Goal: Transaction & Acquisition: Purchase product/service

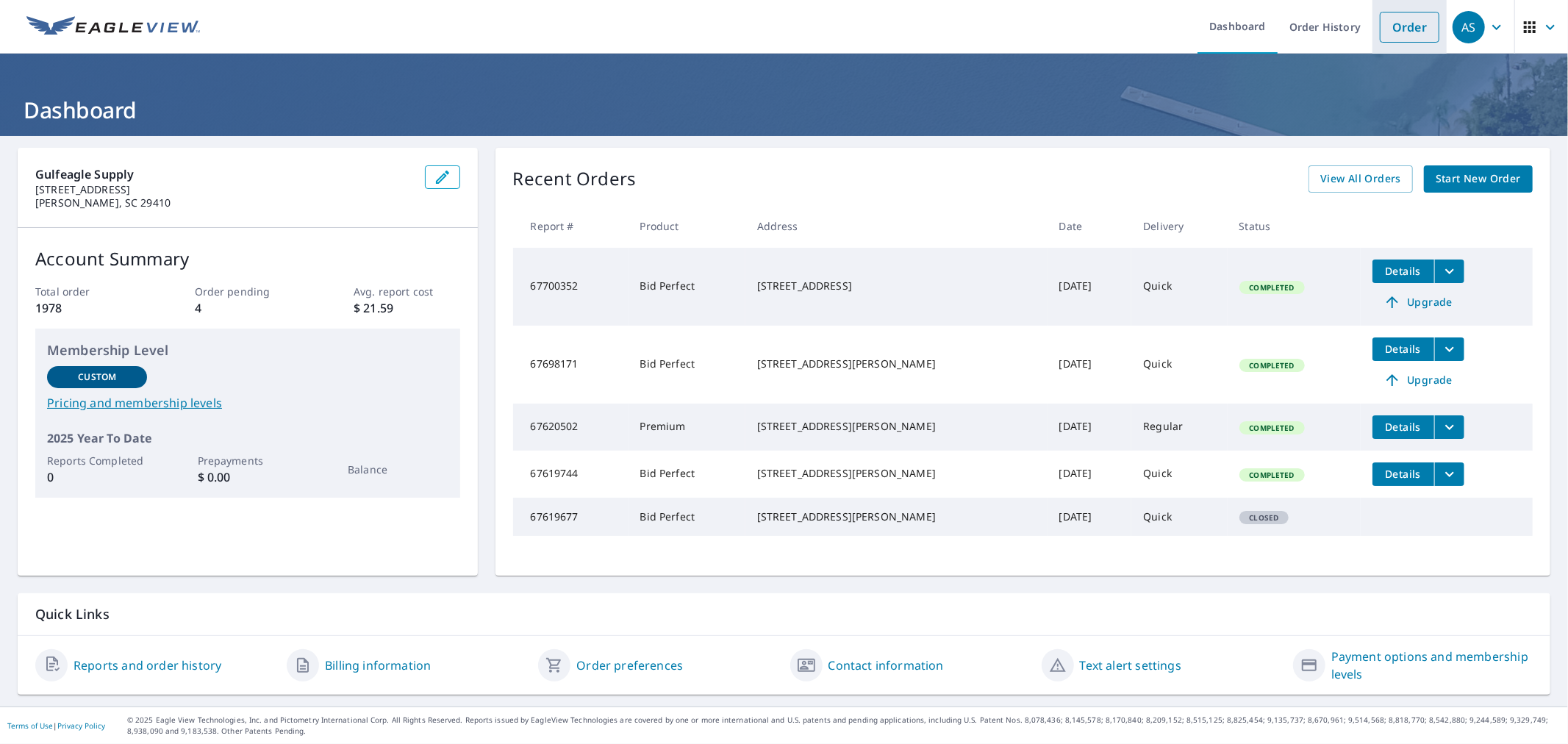
click at [1414, 30] on link "Order" at bounding box center [1410, 27] width 59 height 31
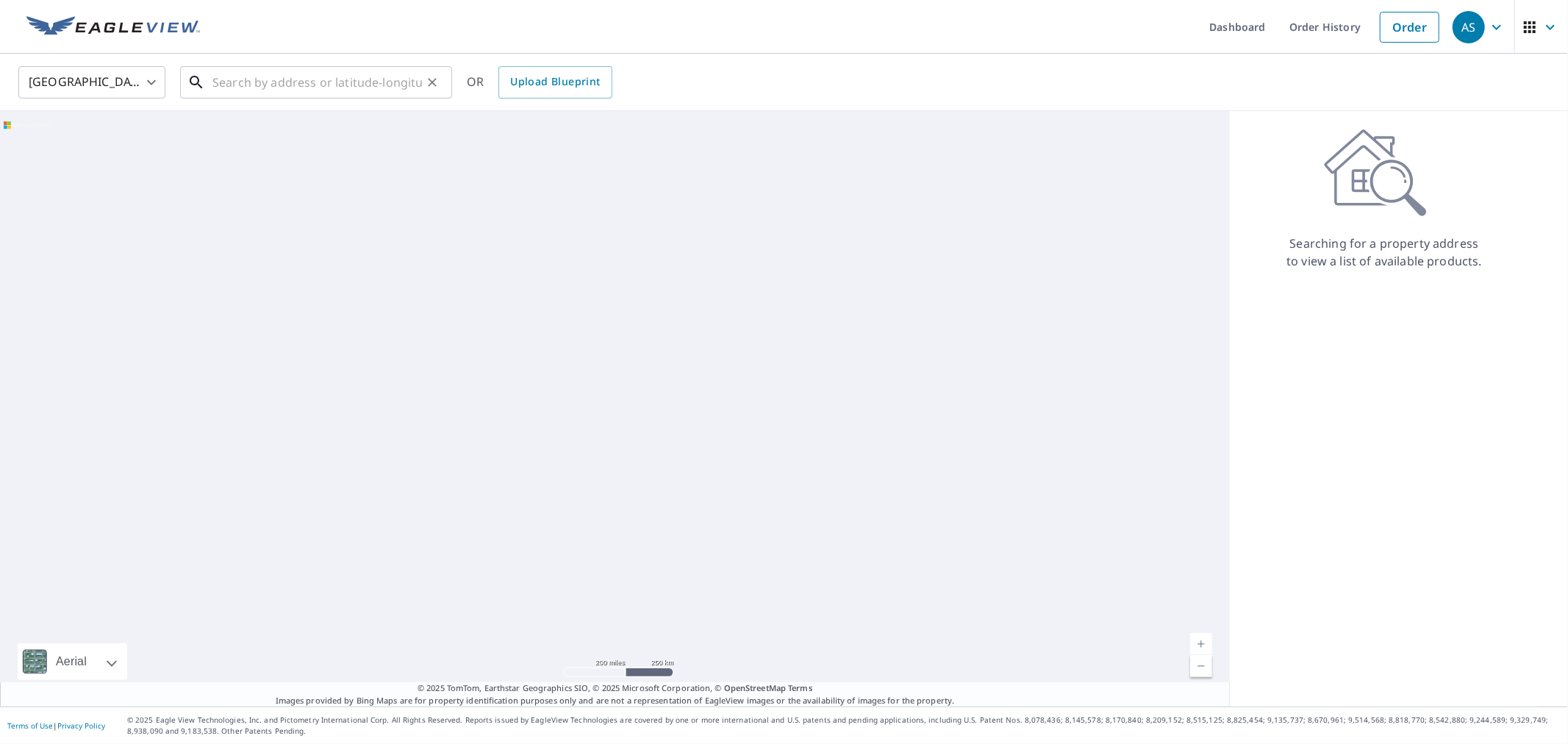
click at [363, 99] on div "​" at bounding box center [316, 81] width 272 height 32
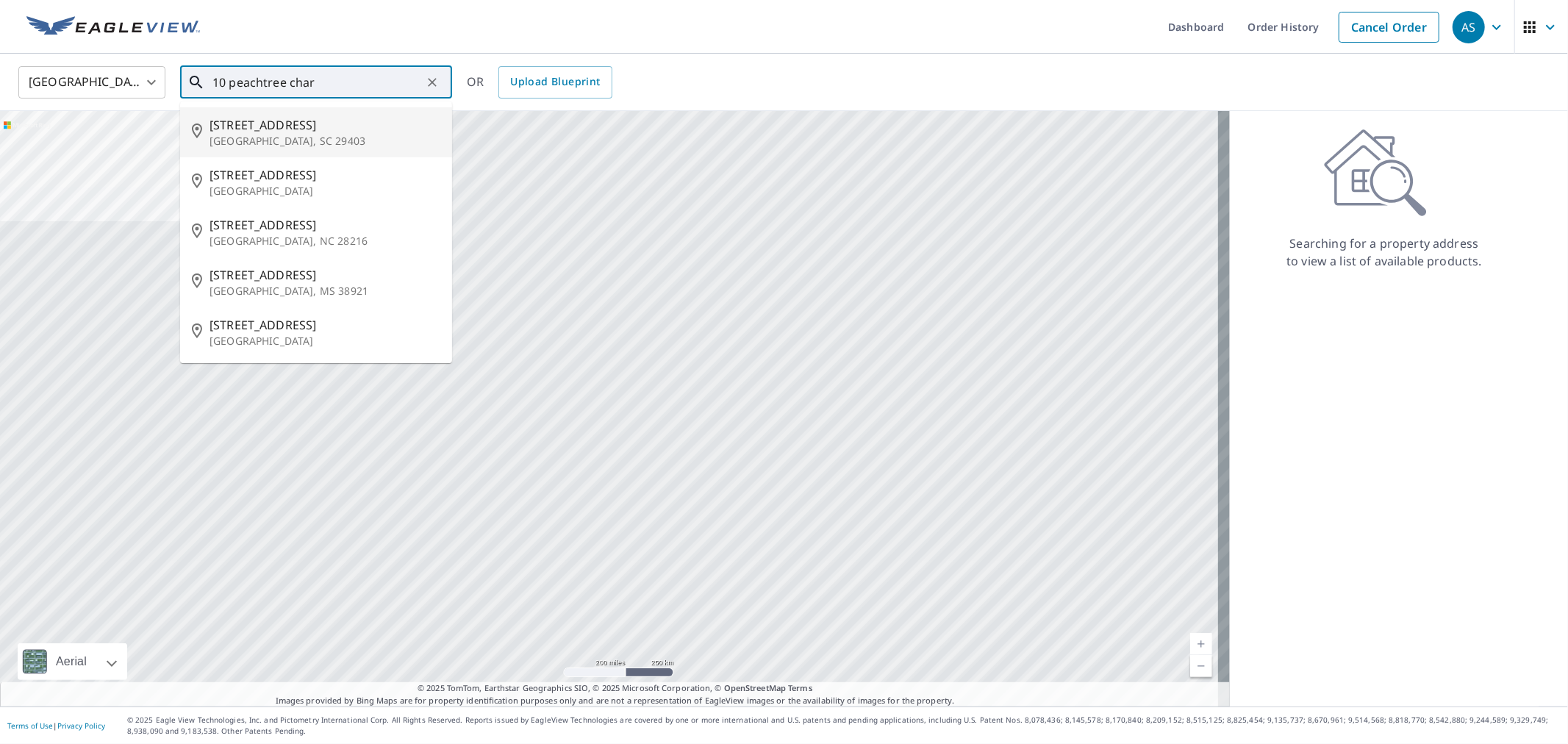
click at [339, 141] on p "Charleston, SC 29403" at bounding box center [325, 141] width 231 height 15
type input "10 Peachtree St Charleston, SC 29403"
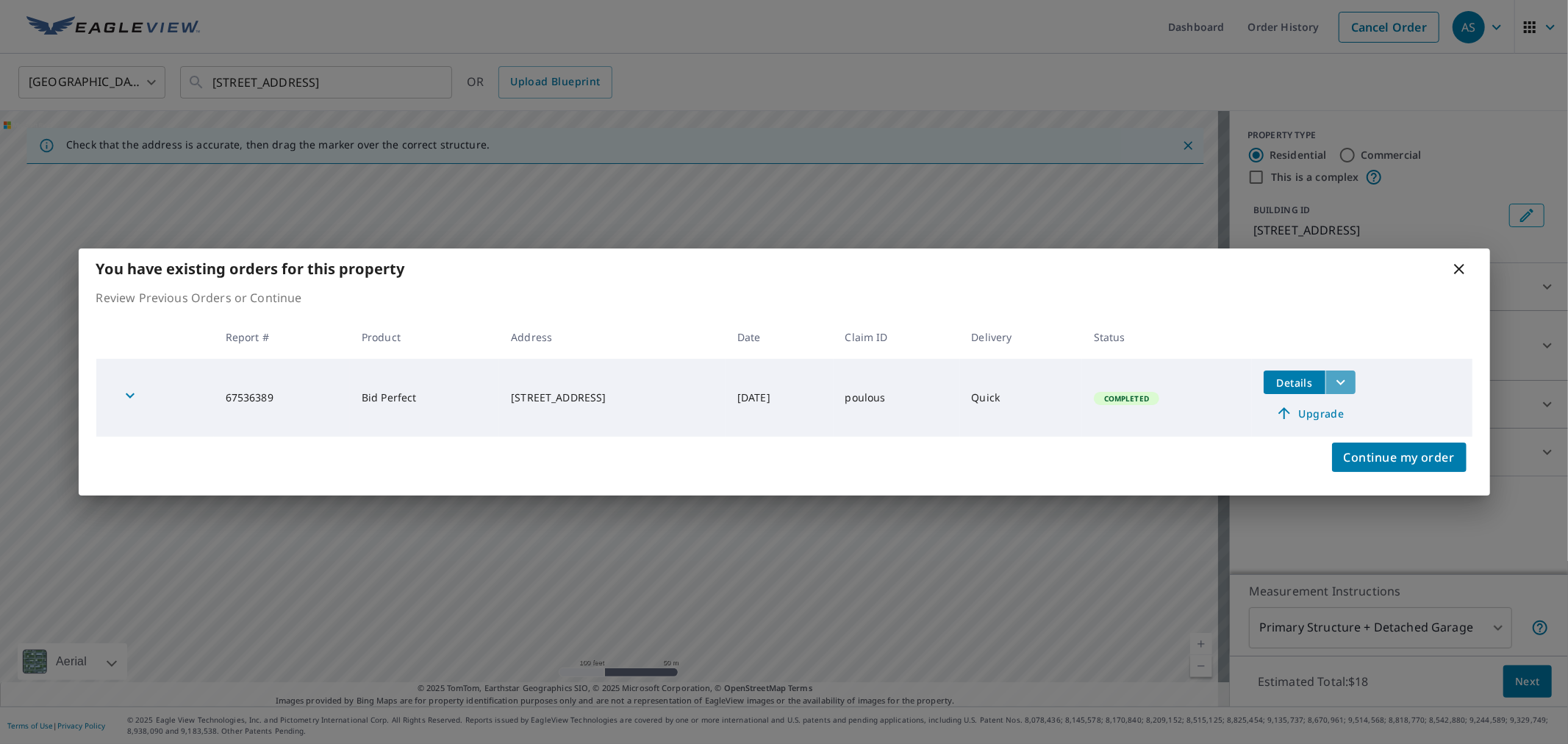
click at [1350, 390] on icon "filesDropdownBtn-67536389" at bounding box center [1340, 382] width 17 height 17
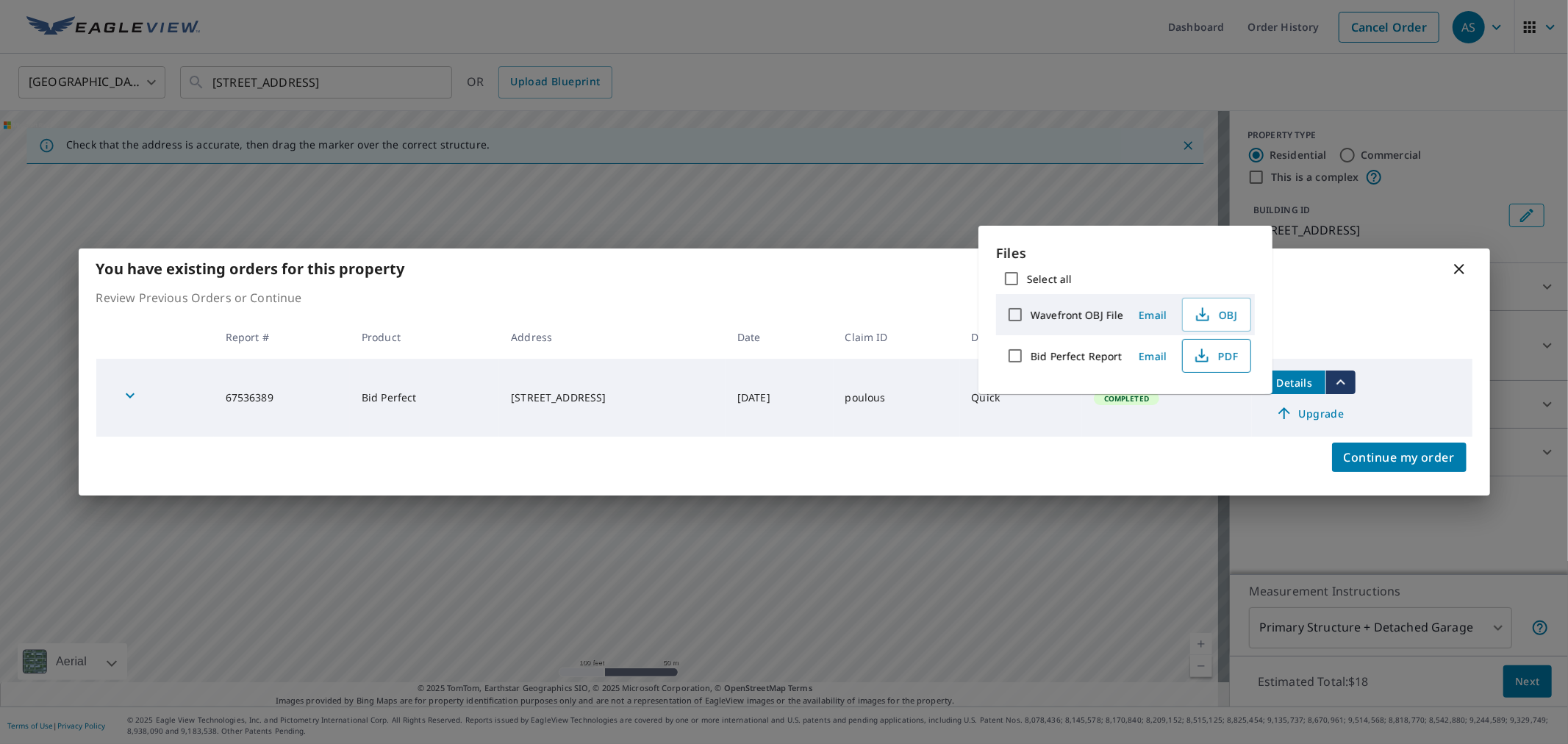
click at [1233, 358] on span "PDF" at bounding box center [1215, 355] width 47 height 17
click at [1461, 272] on icon at bounding box center [1459, 269] width 10 height 10
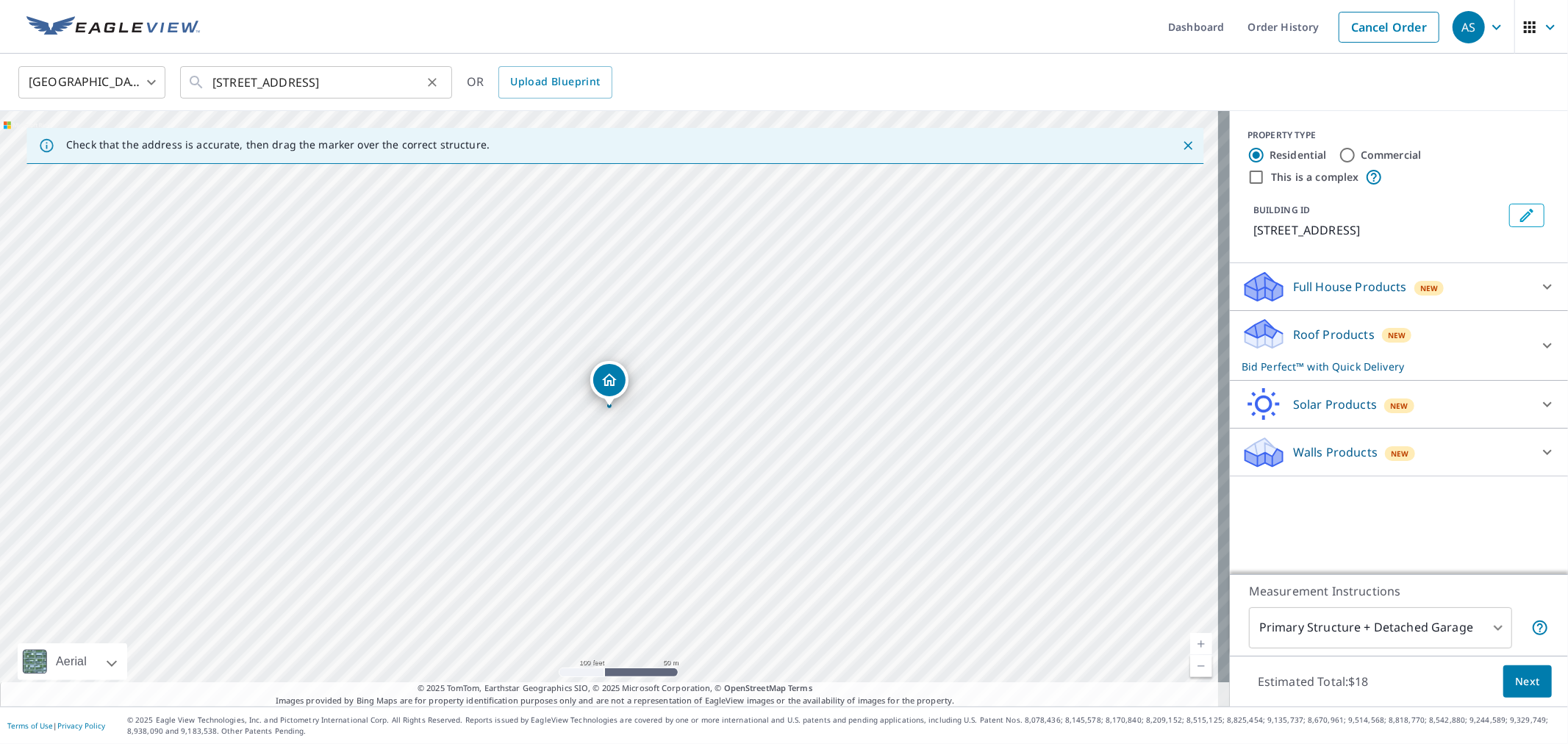
click at [431, 77] on icon "Clear" at bounding box center [433, 82] width 15 height 15
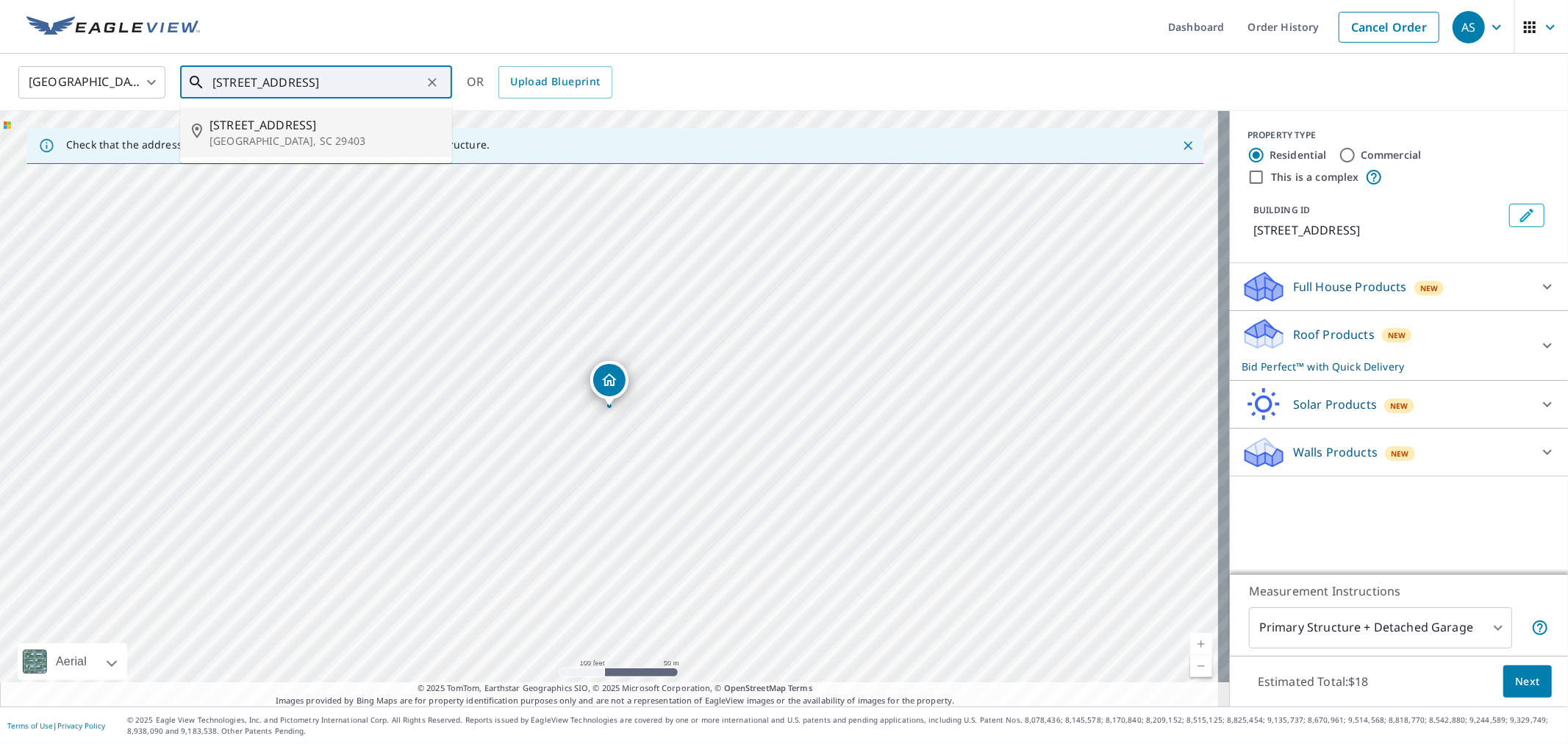
click at [305, 141] on p "Charleston, SC 29403" at bounding box center [325, 141] width 231 height 15
type input "36 H St Charleston, SC 29403"
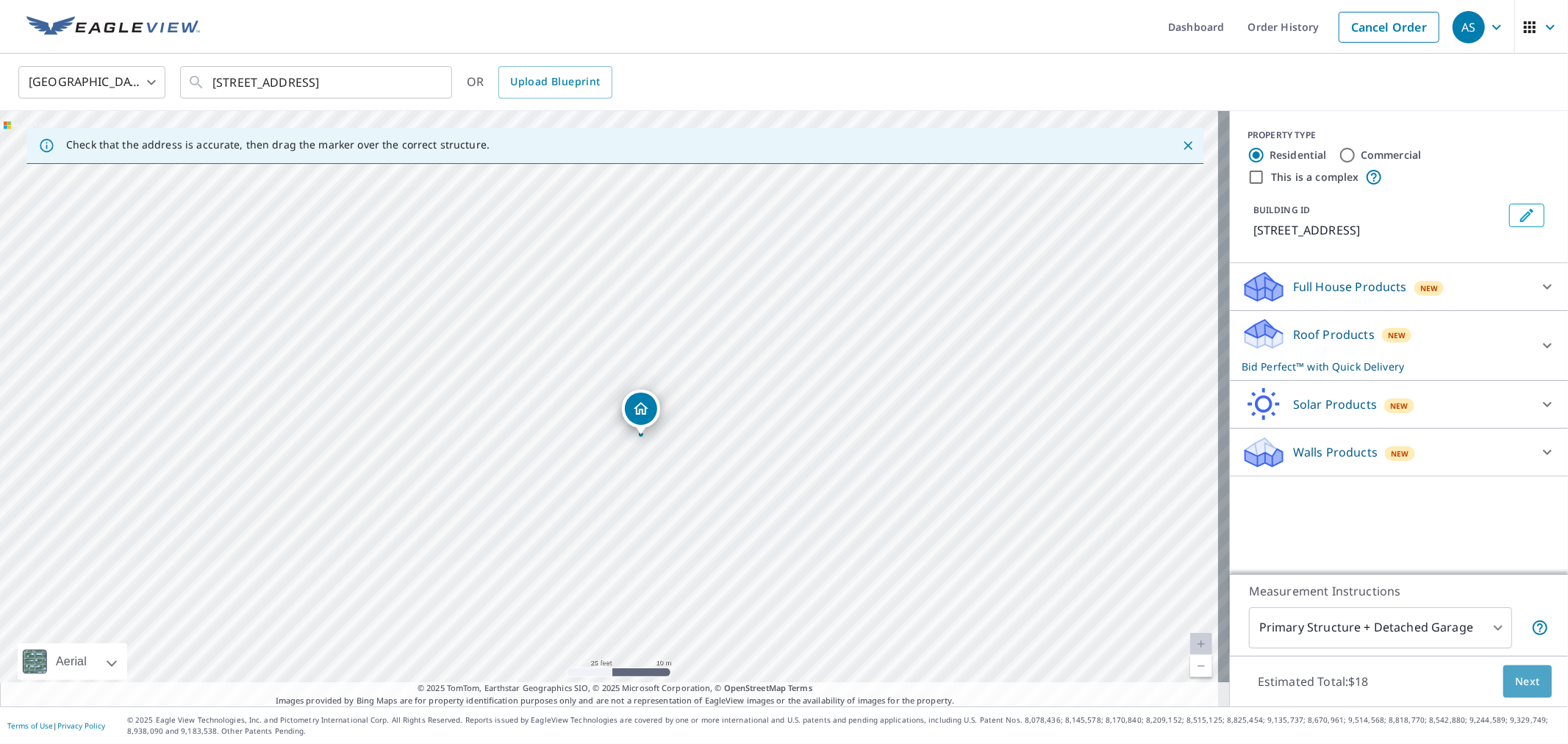
click at [1508, 695] on button "Next" at bounding box center [1528, 682] width 48 height 33
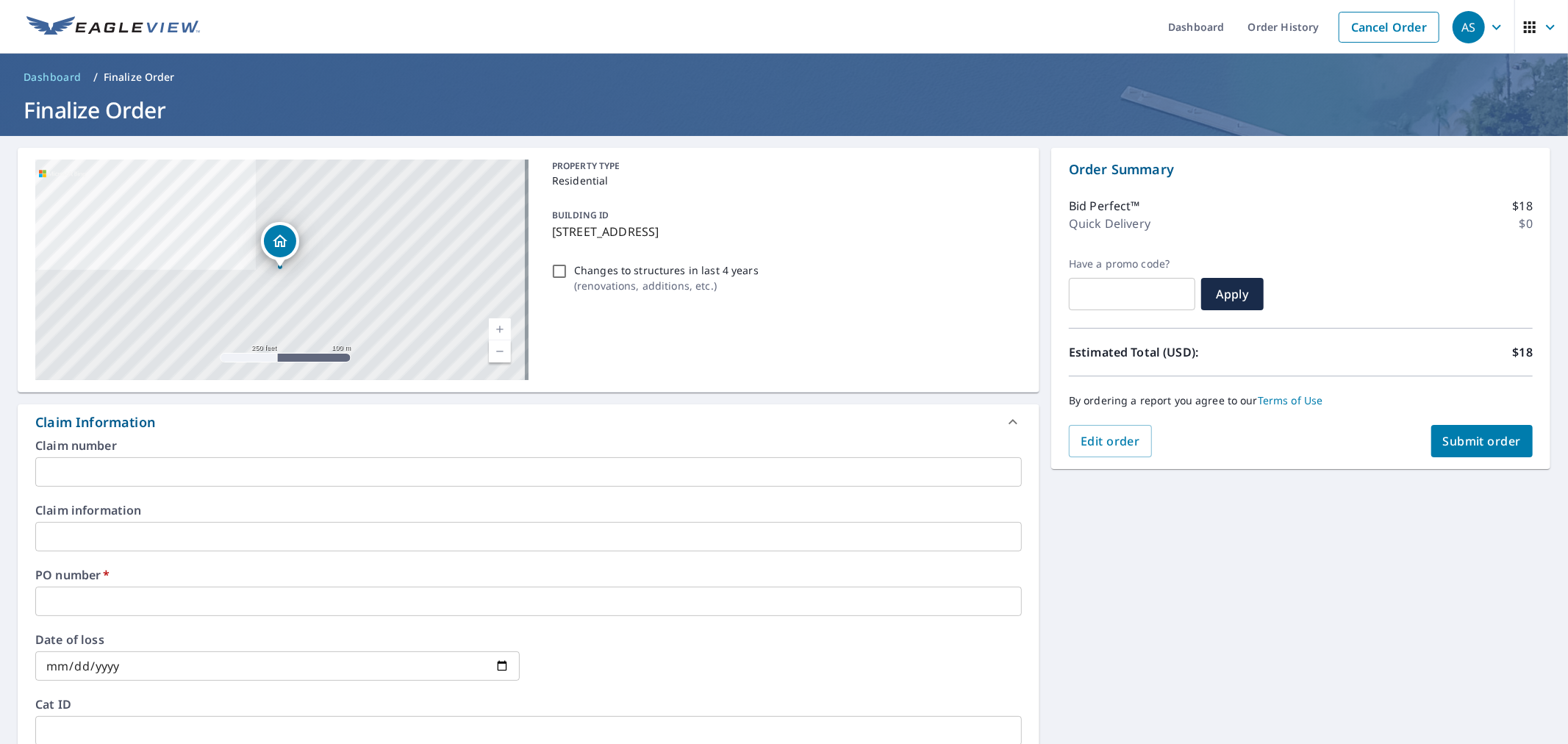
click at [375, 463] on input "text" at bounding box center [529, 472] width 987 height 29
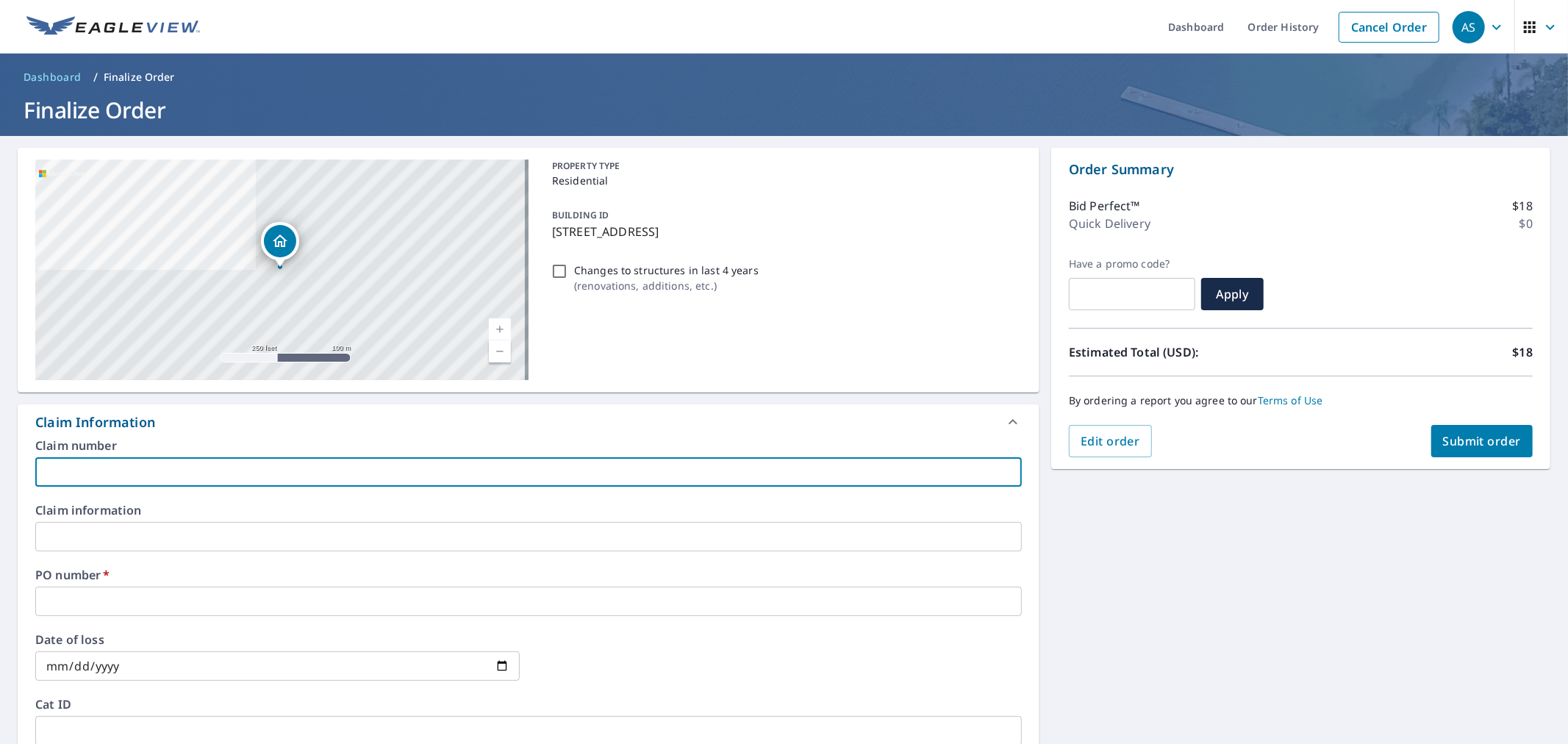
type input "poulous"
checkbox input "true"
click at [130, 523] on input "text" at bounding box center [529, 537] width 987 height 29
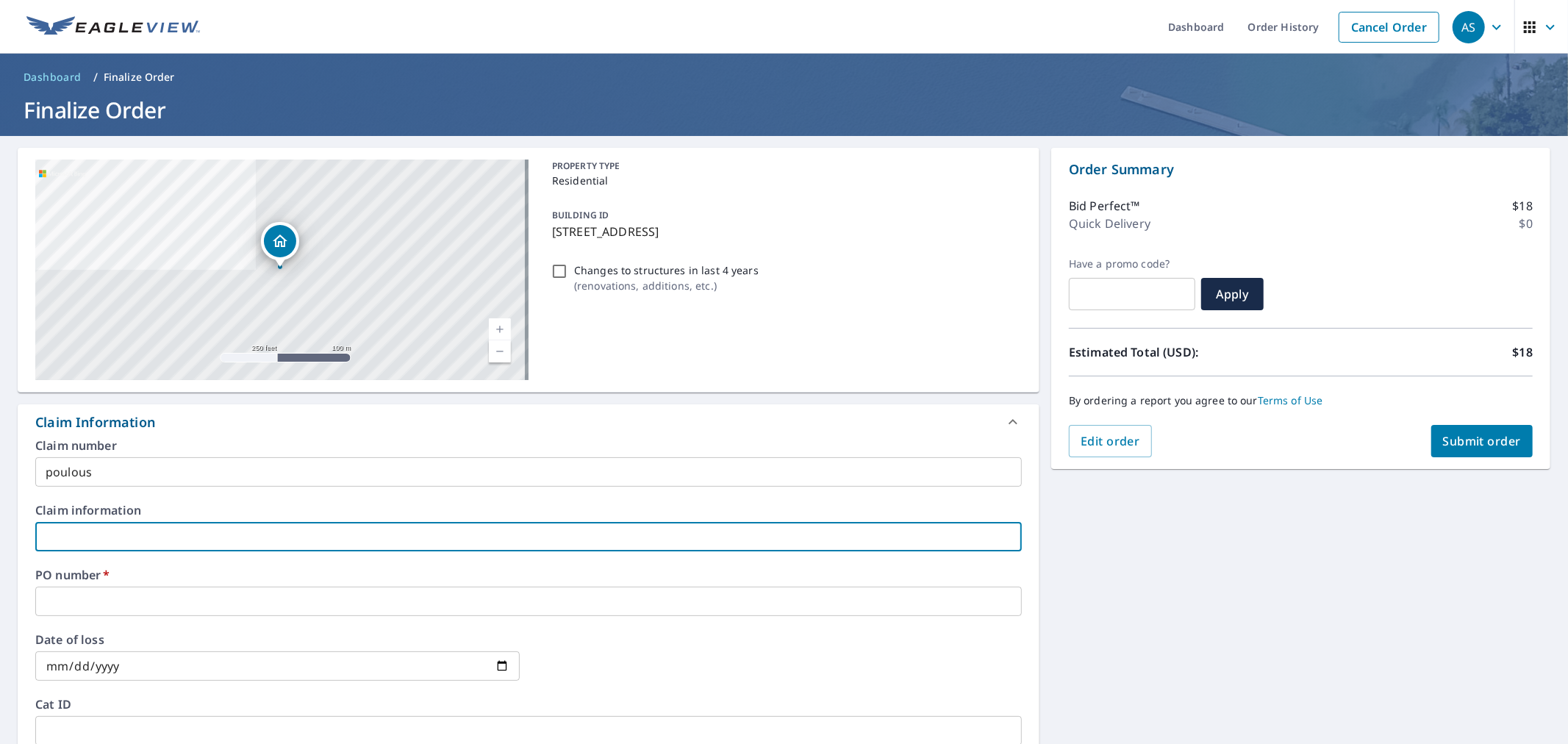
type input "poulous"
checkbox input "true"
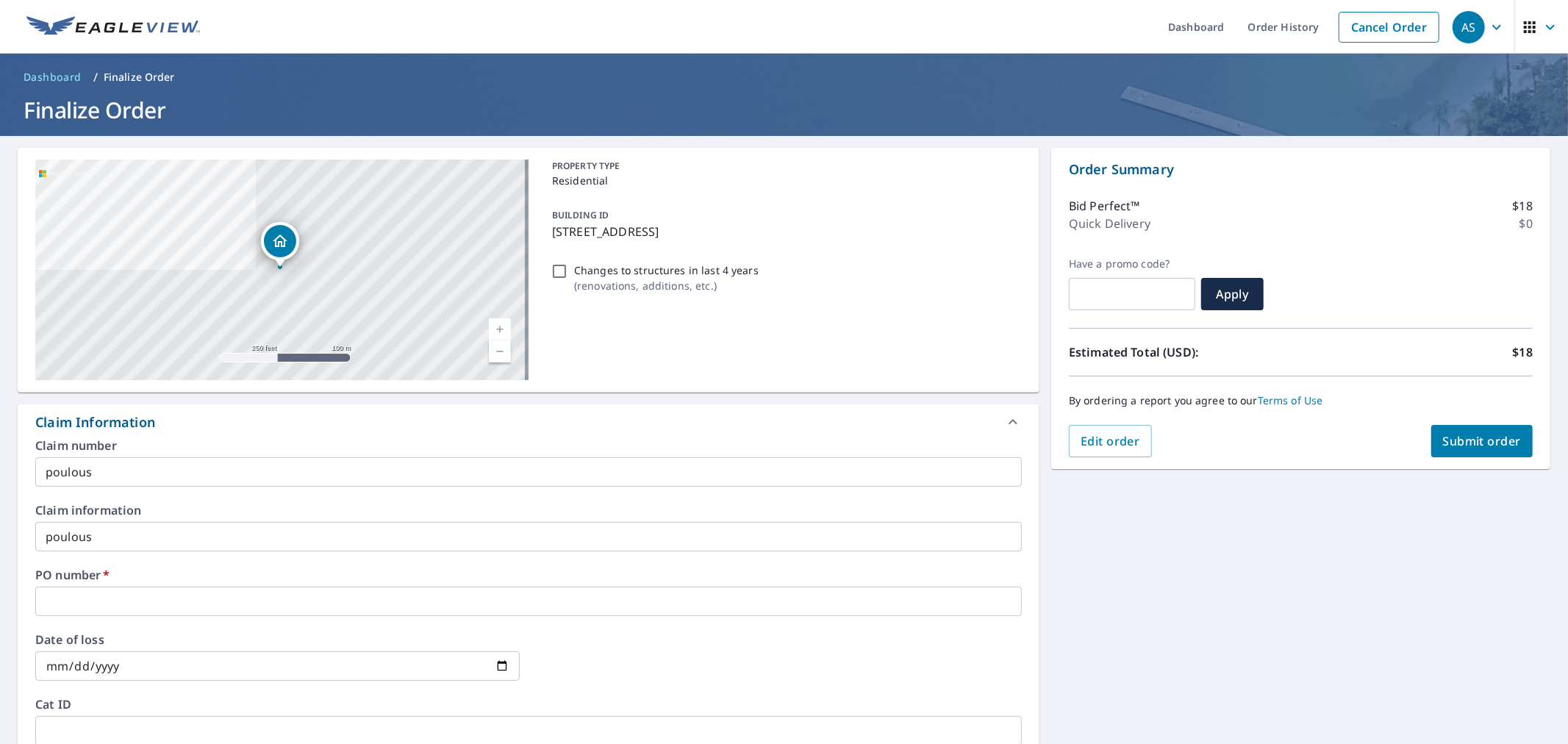
click at [169, 619] on div "Claim number poulous ​ Claim information poulous ​ PO number   * ​ Date of loss…" at bounding box center [528, 599] width 1022 height 318
click at [512, 695] on div "Date of loss ​" at bounding box center [529, 666] width 987 height 65
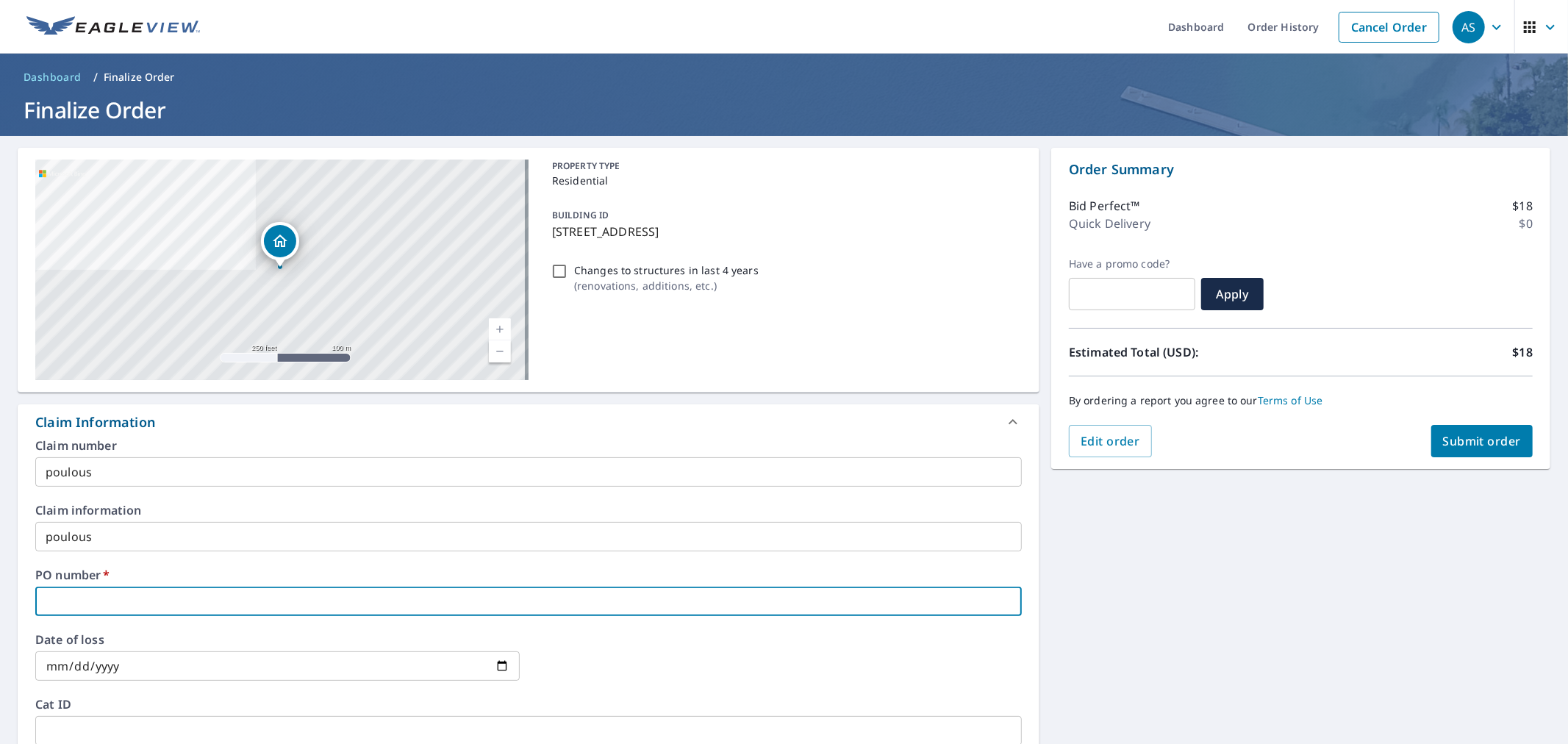
click at [223, 609] on input "text" at bounding box center [529, 601] width 987 height 29
paste input "P000292715.001"
type input "P000292715.001"
checkbox input "true"
type input "P000292715.00"
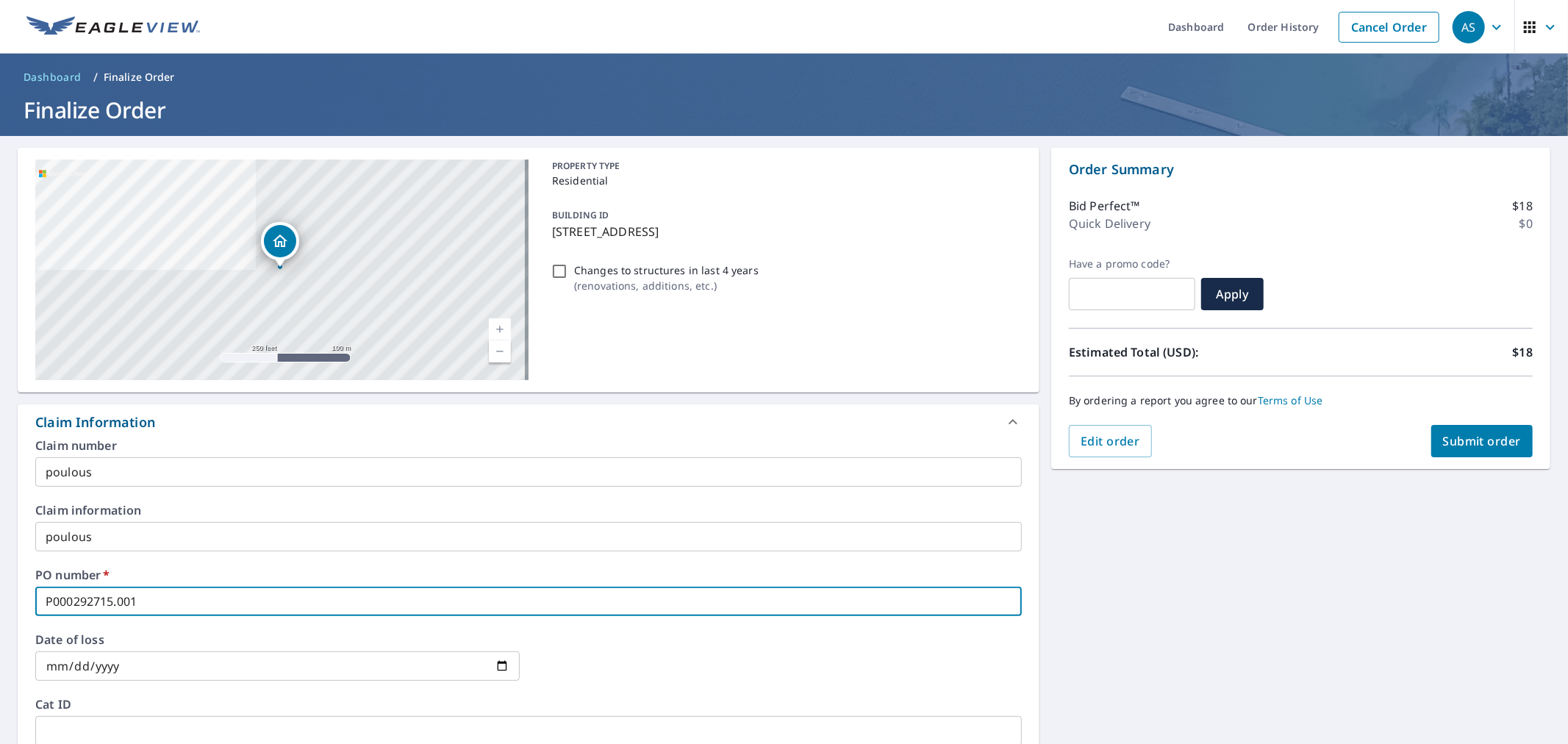
checkbox input "true"
type input "P000292715.0"
checkbox input "true"
type input "P000292715."
checkbox input "true"
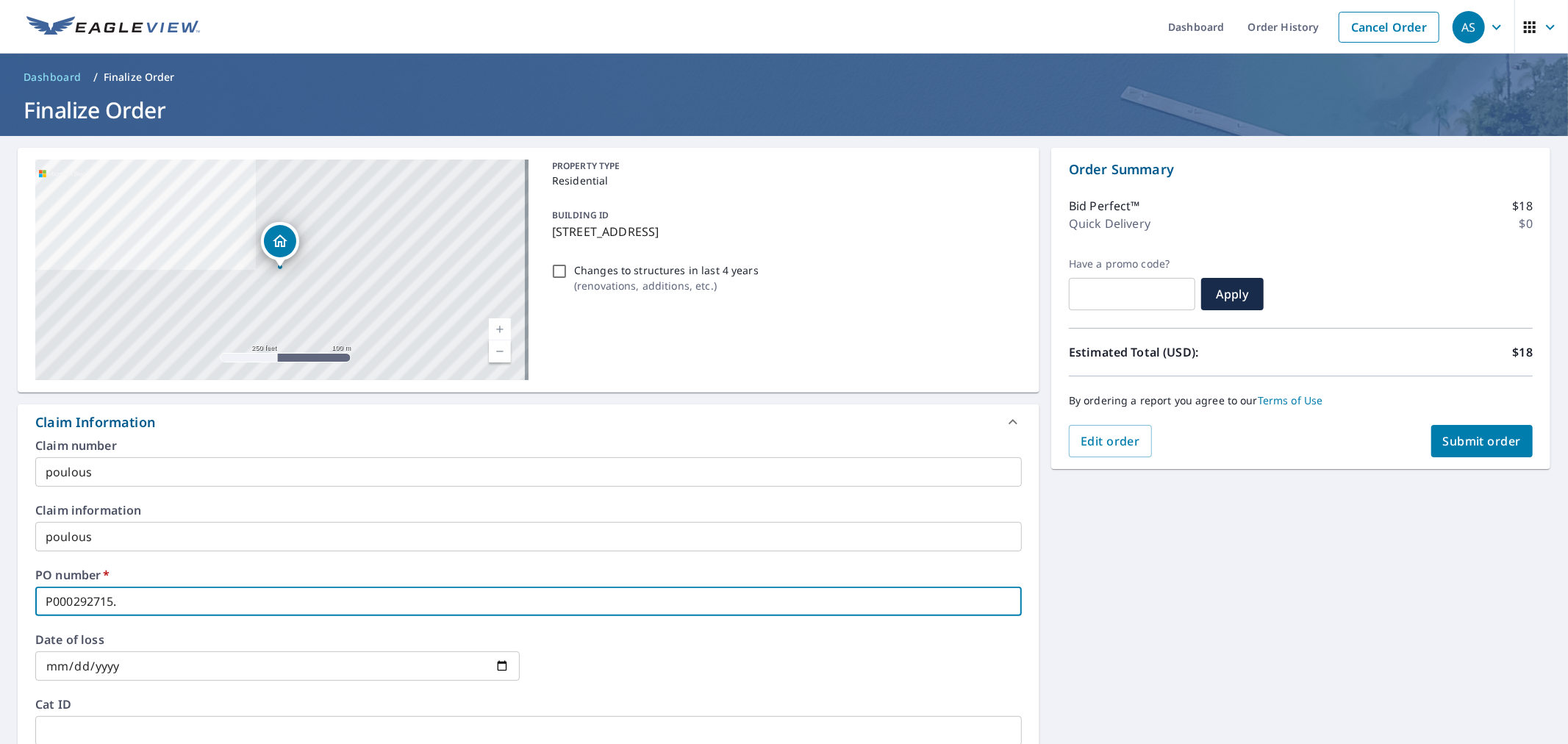
type input "P000292715"
checkbox input "true"
type input "P000292715"
click at [1493, 448] on span "Submit order" at bounding box center [1483, 441] width 79 height 16
checkbox input "true"
